Goal: Find specific page/section: Find specific page/section

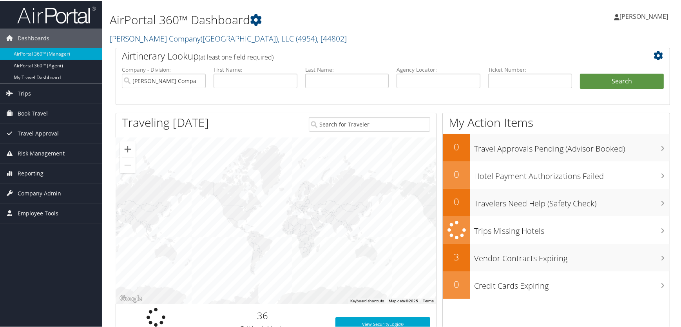
click at [336, 18] on h1 "AirPortal 360™ Dashboard" at bounding box center [299, 19] width 378 height 16
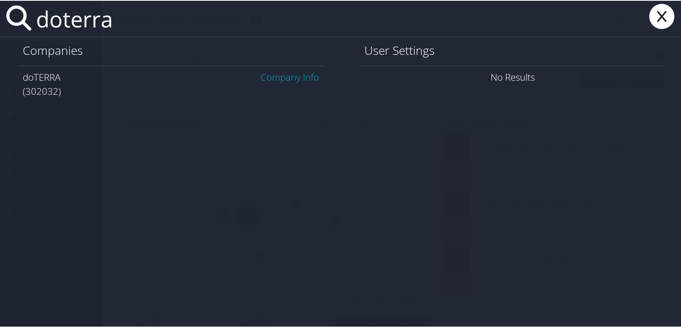
type input "doterra"
click at [276, 76] on link "Company Info" at bounding box center [290, 76] width 58 height 13
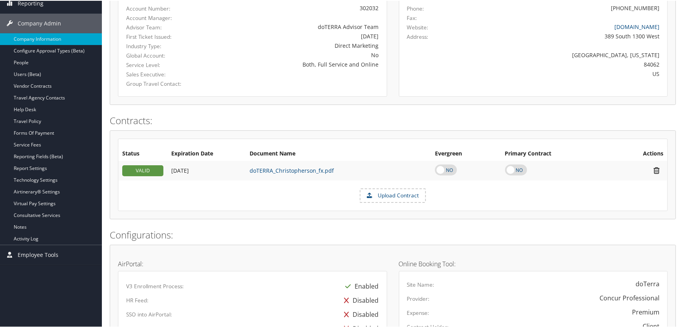
scroll to position [142, 0]
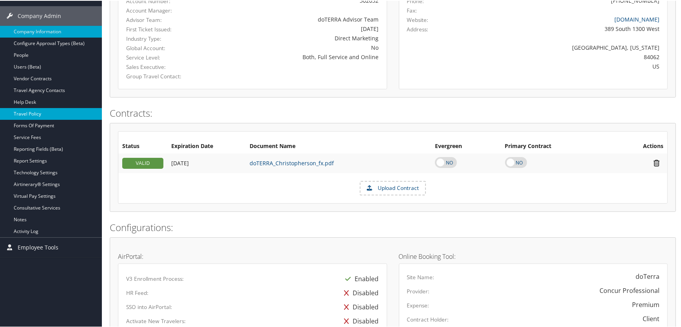
click at [27, 112] on link "Travel Policy" at bounding box center [51, 113] width 102 height 12
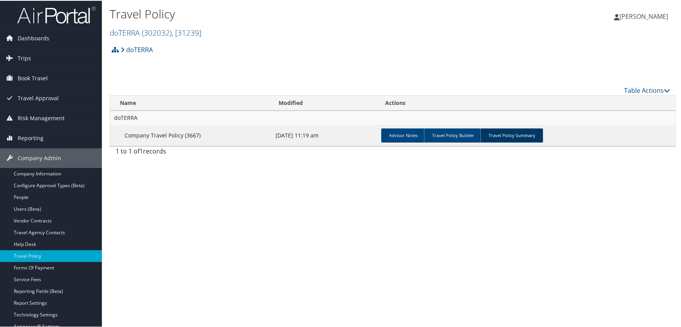
click at [511, 133] on link "Travel Policy Summary" at bounding box center [512, 135] width 63 height 14
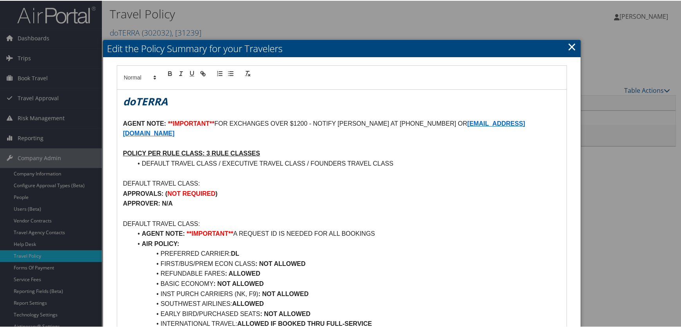
click at [568, 44] on link "×" at bounding box center [572, 46] width 9 height 16
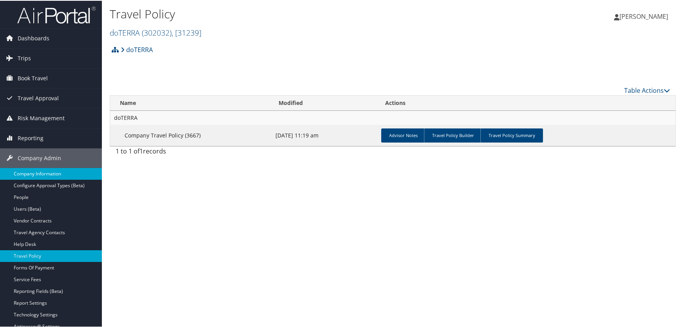
click at [31, 174] on link "Company Information" at bounding box center [51, 173] width 102 height 12
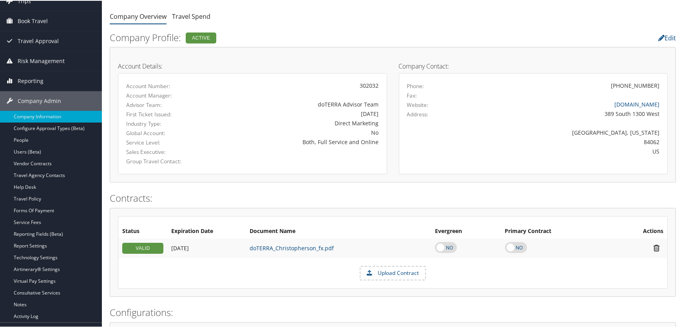
scroll to position [16, 0]
